Goal: Information Seeking & Learning: Stay updated

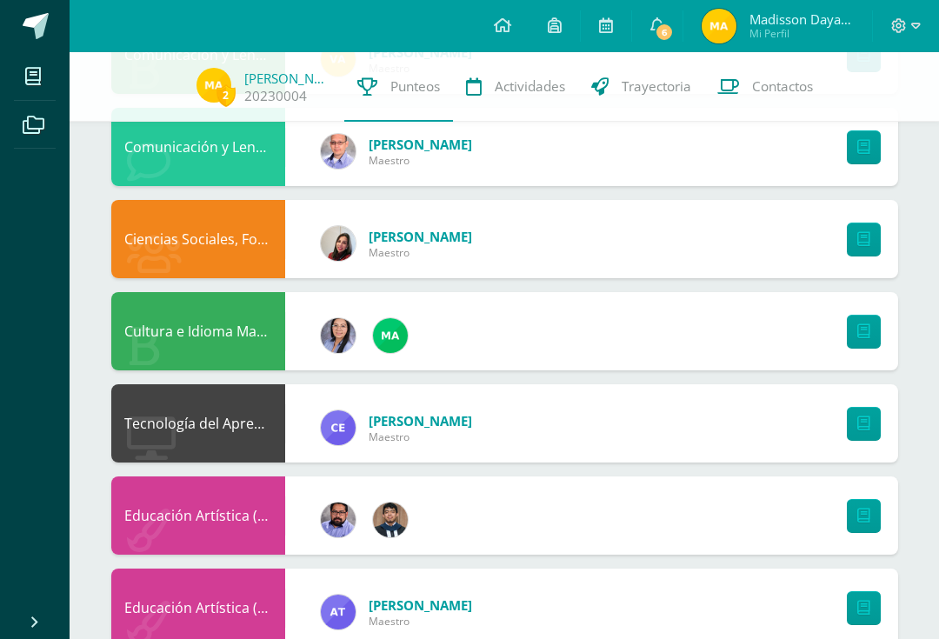
scroll to position [747, 0]
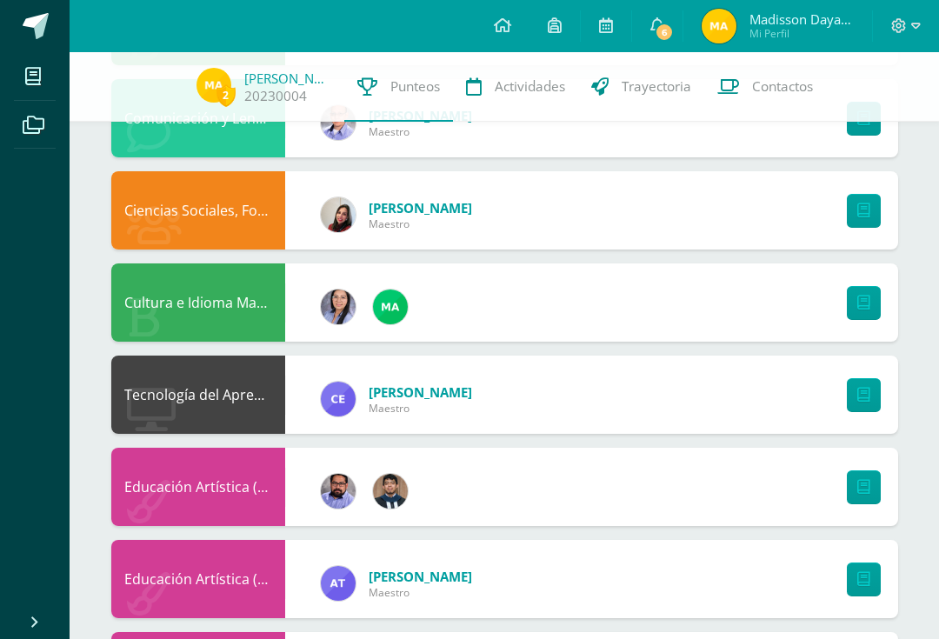
click at [668, 26] on span "6" at bounding box center [664, 32] width 19 height 19
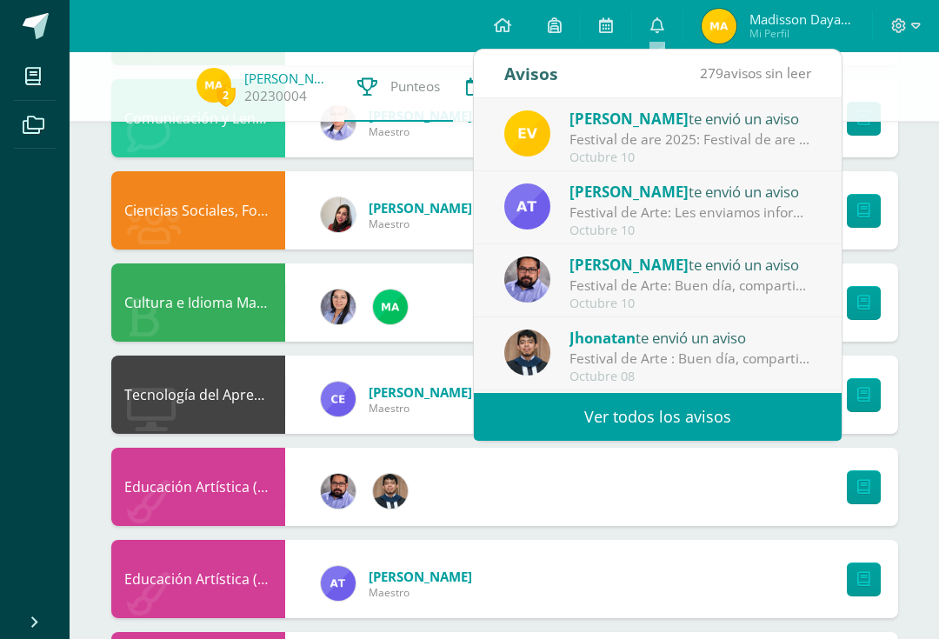
click at [732, 415] on link "Ver todos los avisos" at bounding box center [658, 417] width 368 height 48
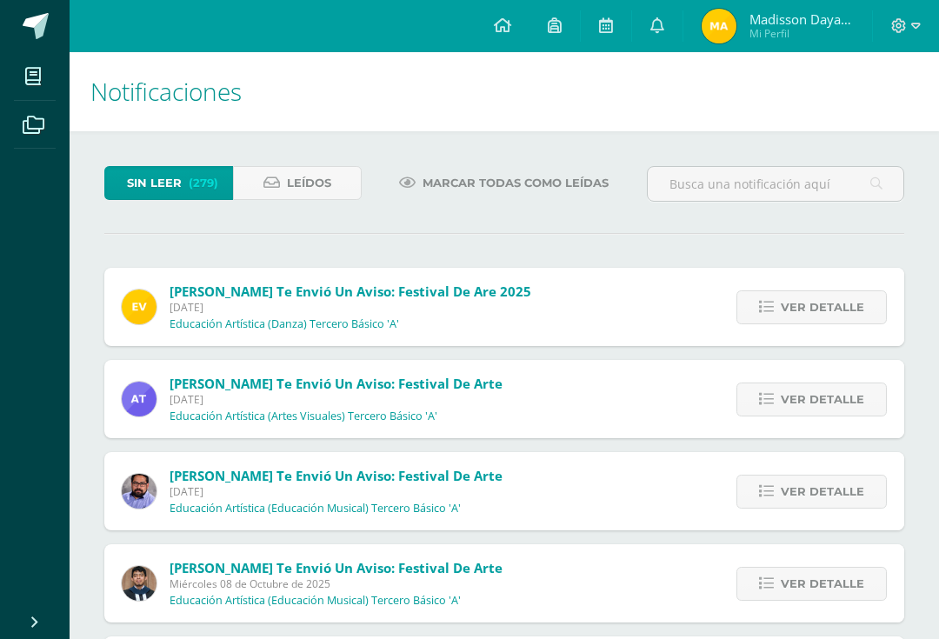
click at [841, 413] on span "Ver detalle" at bounding box center [822, 400] width 83 height 32
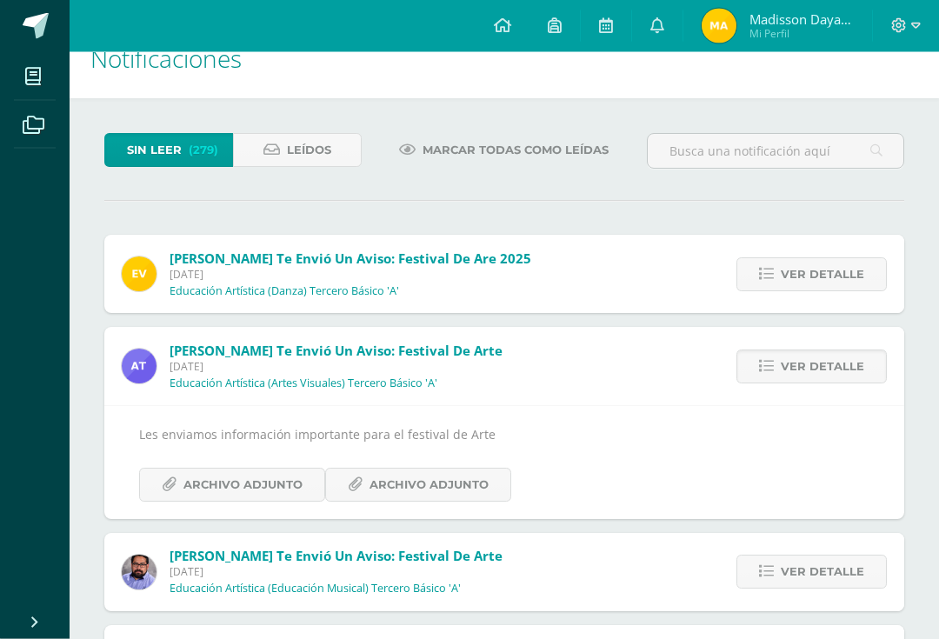
scroll to position [34, 0]
click at [291, 483] on span "Archivo Adjunto" at bounding box center [242, 484] width 119 height 32
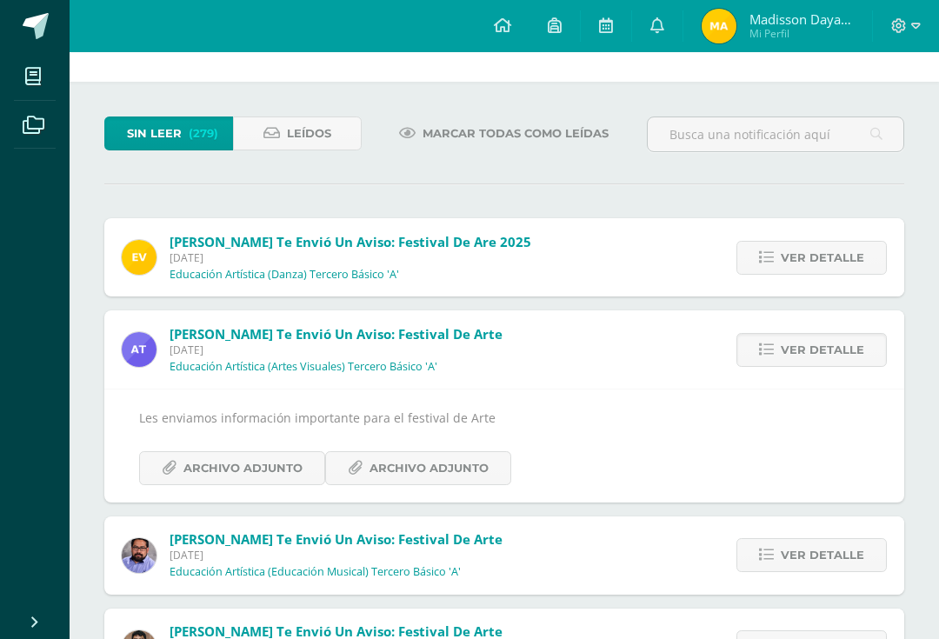
click at [370, 460] on span "Archivo Adjunto" at bounding box center [429, 468] width 119 height 32
click at [820, 347] on span "Ver detalle" at bounding box center [822, 350] width 83 height 32
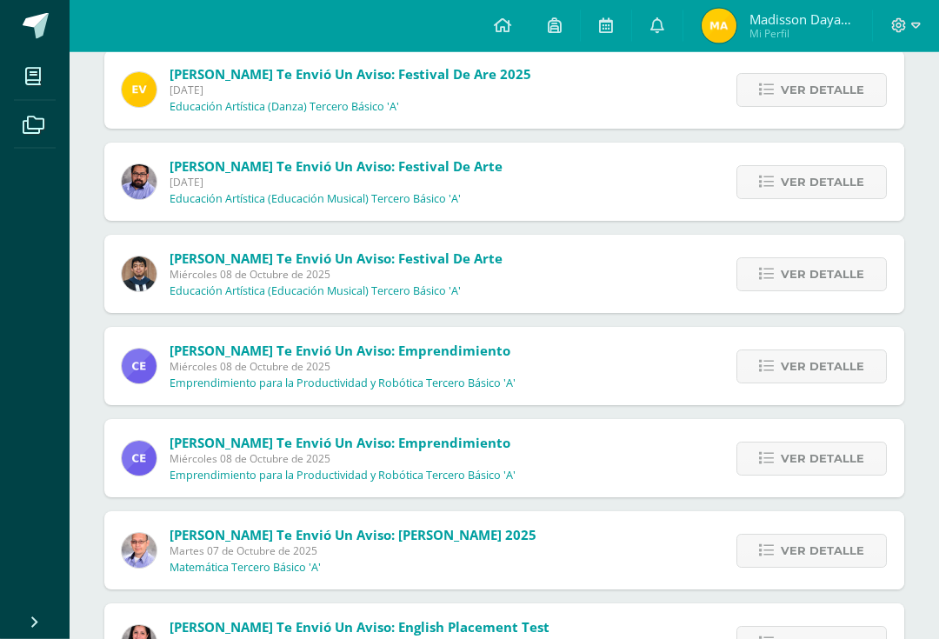
click at [820, 372] on span "Ver detalle" at bounding box center [822, 367] width 83 height 32
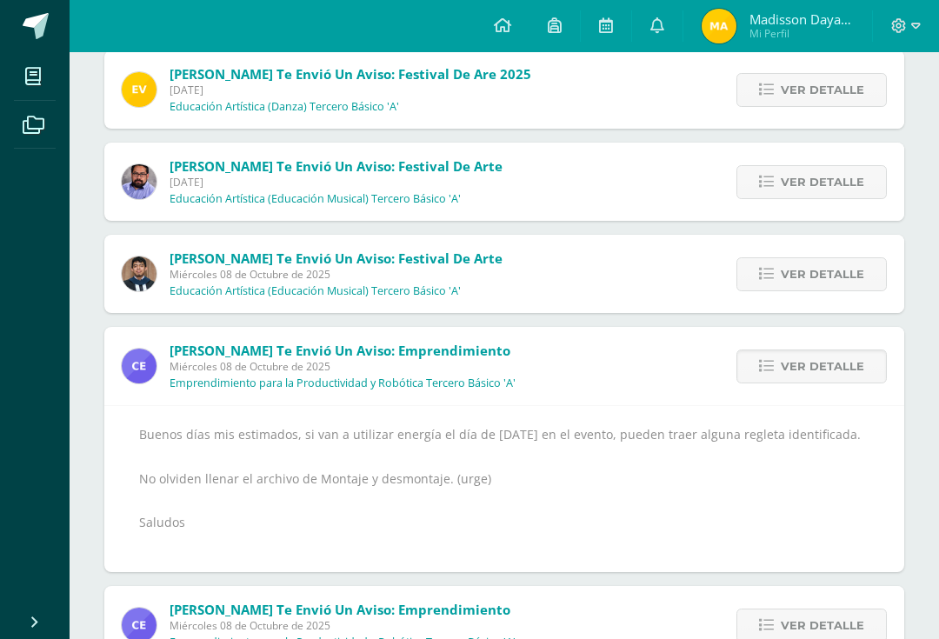
click at [813, 356] on span "Ver detalle" at bounding box center [822, 366] width 83 height 32
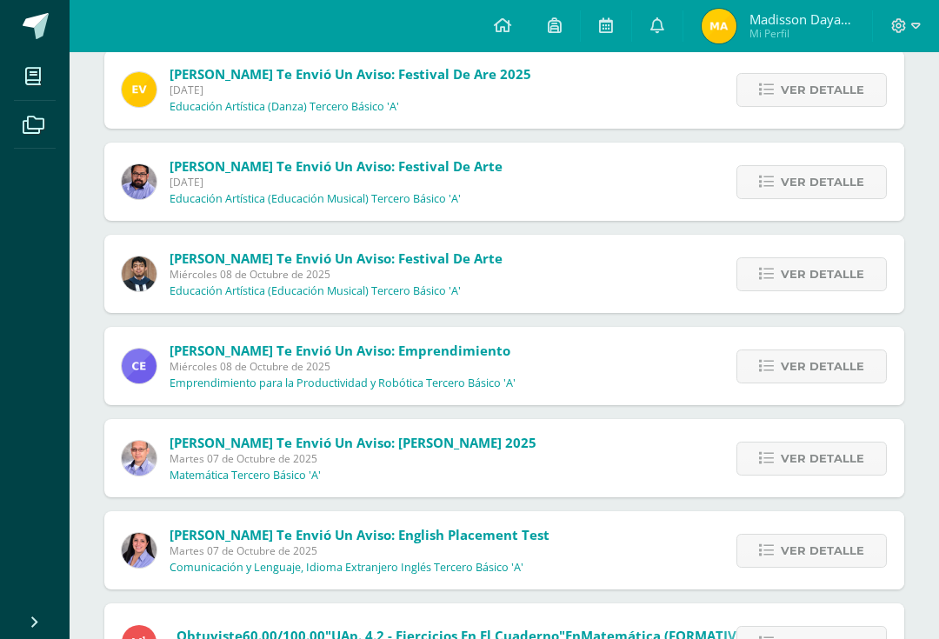
click at [838, 264] on span "Ver detalle" at bounding box center [822, 274] width 83 height 32
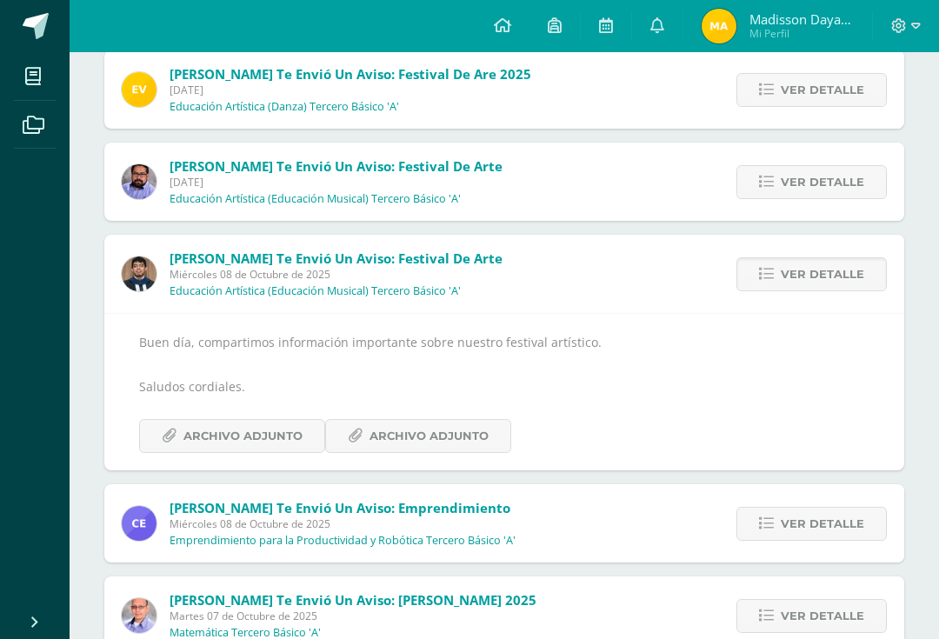
click at [831, 273] on span "Ver detalle" at bounding box center [822, 274] width 83 height 32
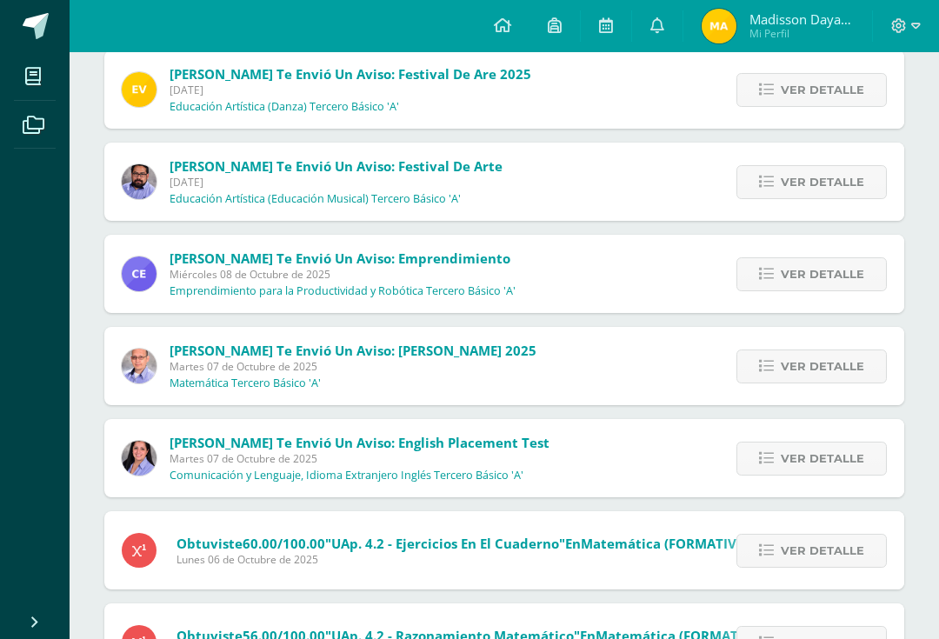
click at [862, 189] on span "Ver detalle" at bounding box center [822, 182] width 83 height 32
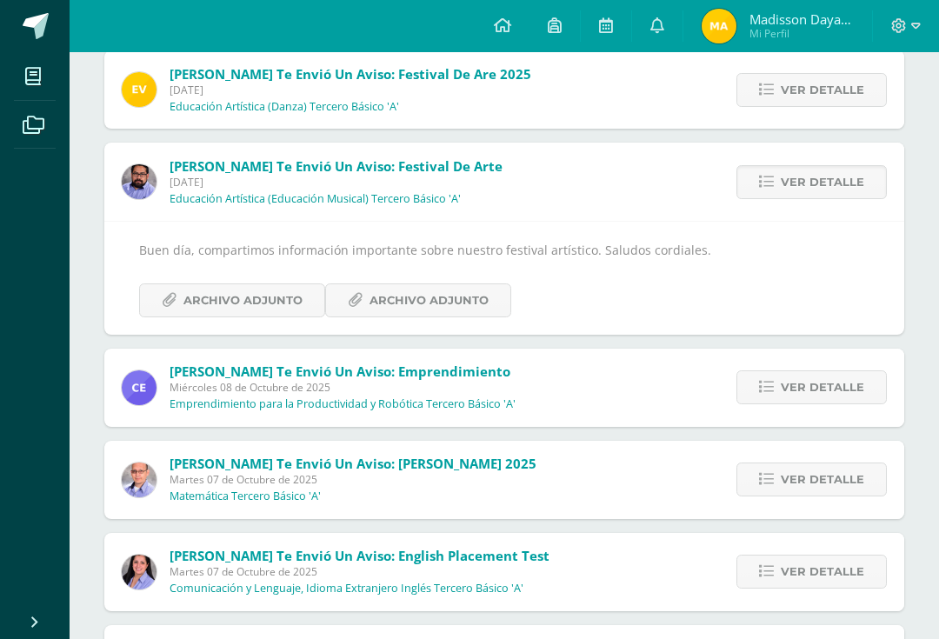
click at [863, 187] on span "Ver detalle" at bounding box center [822, 182] width 83 height 32
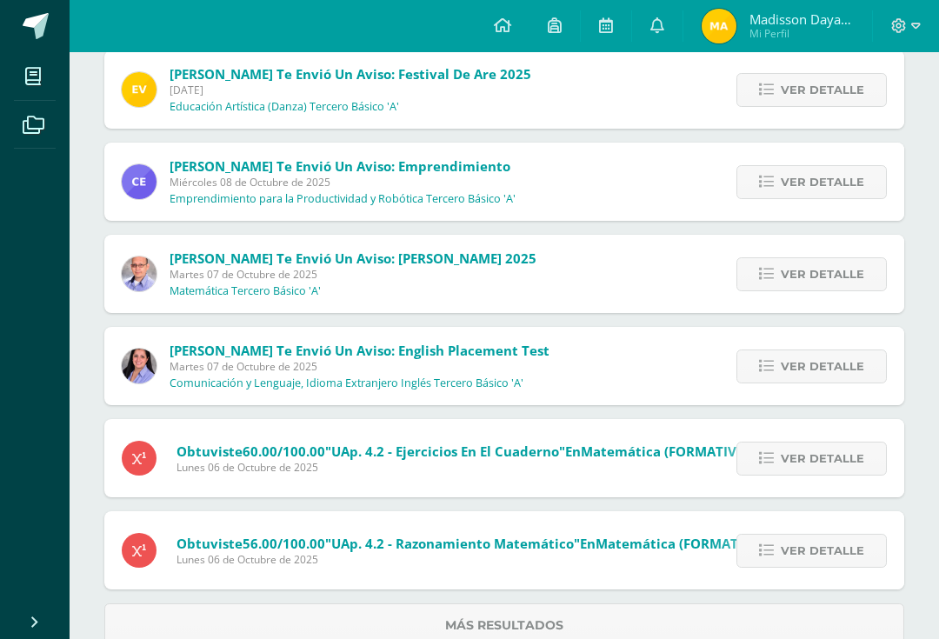
click at [863, 103] on span "Ver detalle" at bounding box center [822, 90] width 83 height 32
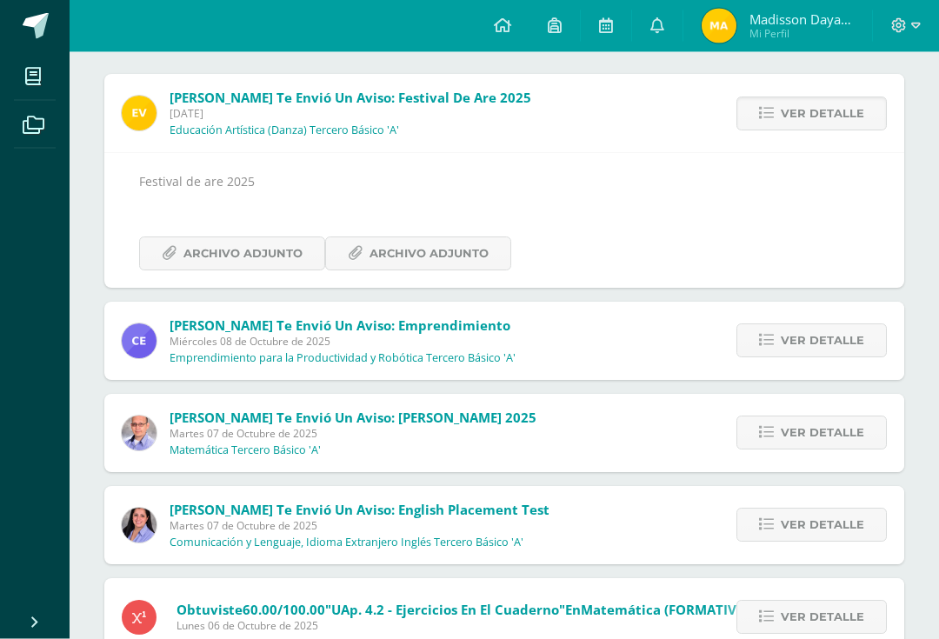
scroll to position [190, 0]
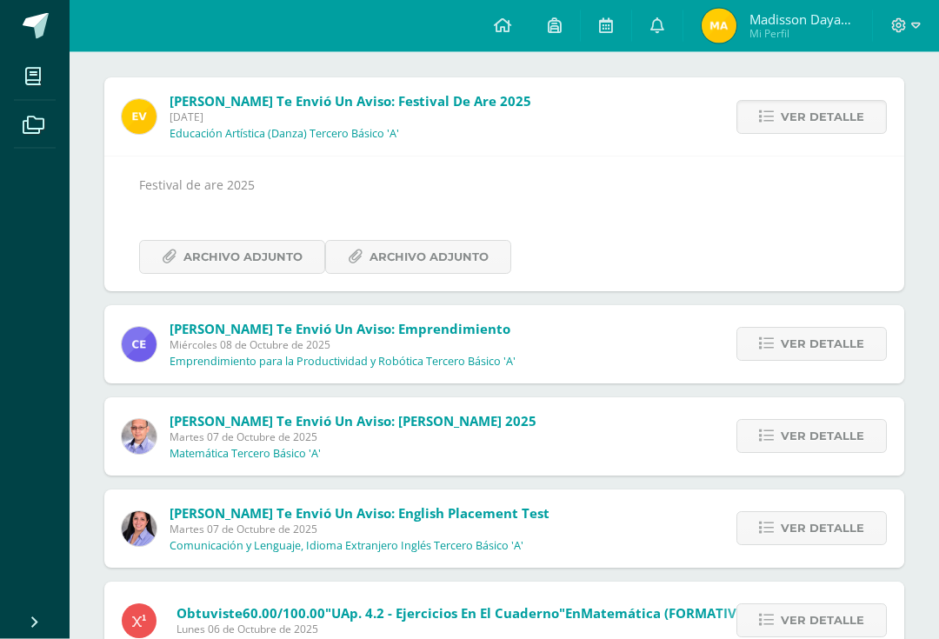
click at [197, 269] on span "Archivo Adjunto" at bounding box center [242, 258] width 119 height 32
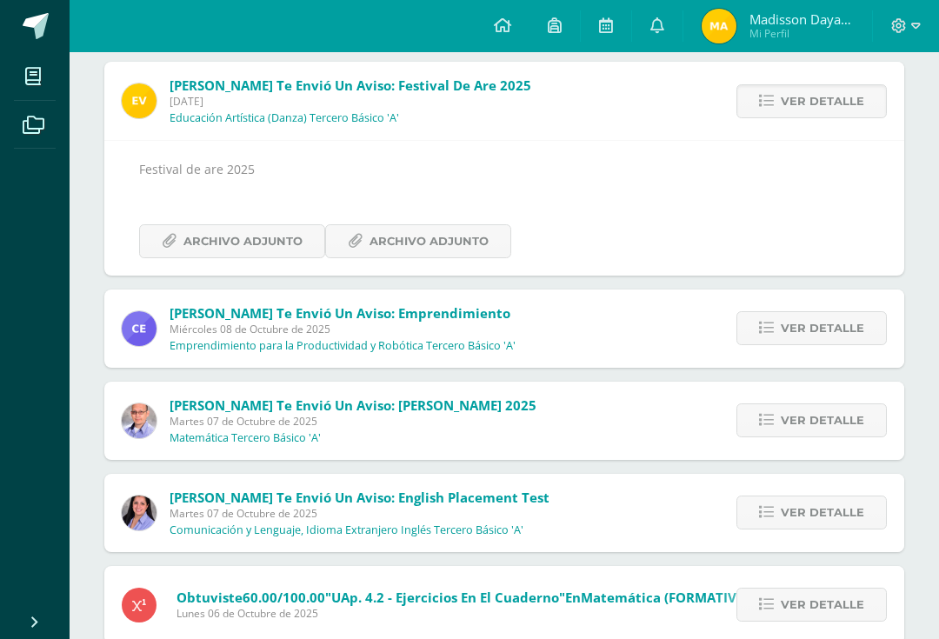
click at [370, 249] on span "Archivo Adjunto" at bounding box center [429, 241] width 119 height 32
click at [849, 115] on span "Ver detalle" at bounding box center [822, 101] width 83 height 32
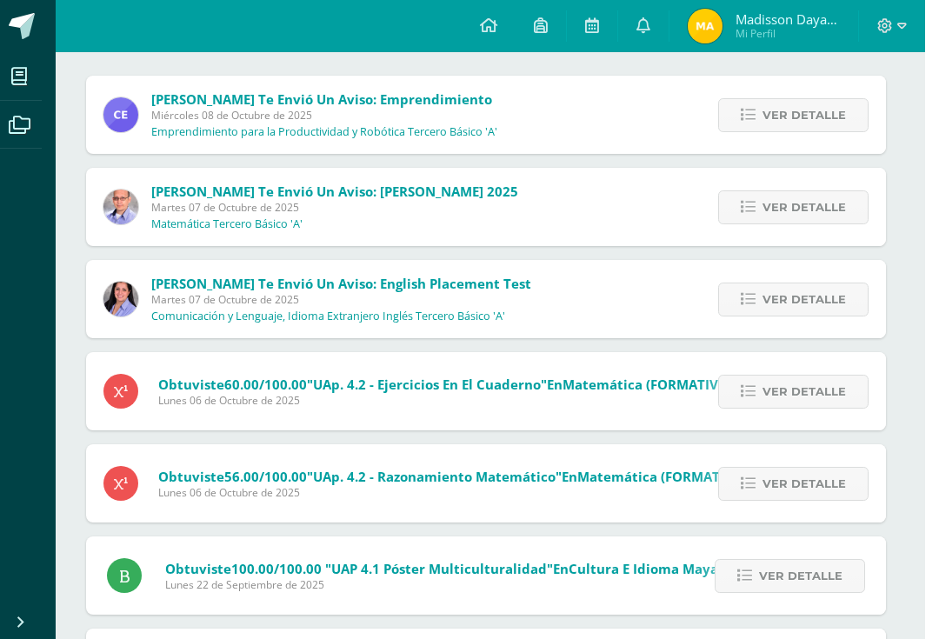
scroll to position [188, 4]
